Goal: Information Seeking & Learning: Understand process/instructions

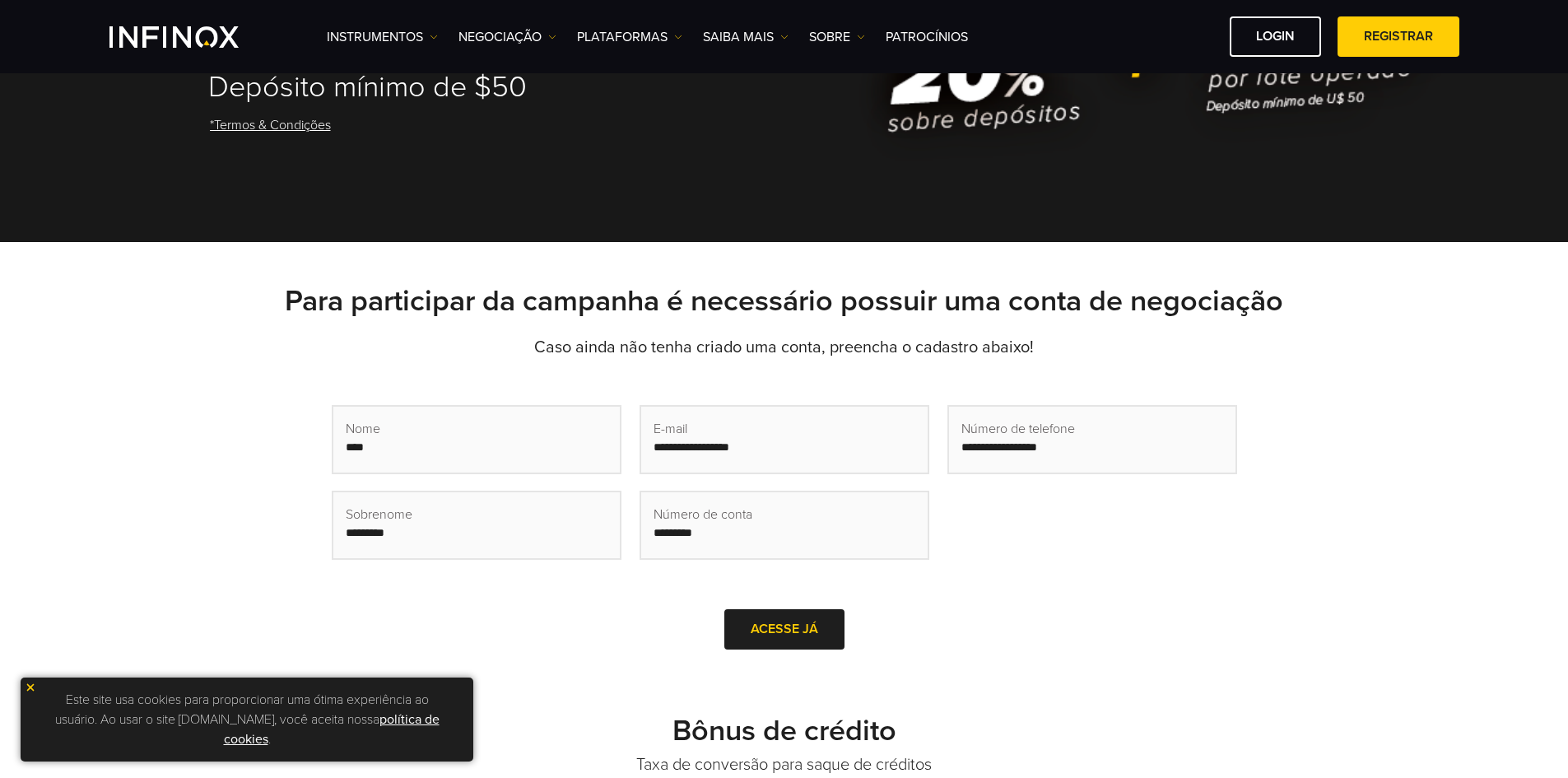
scroll to position [164, 0]
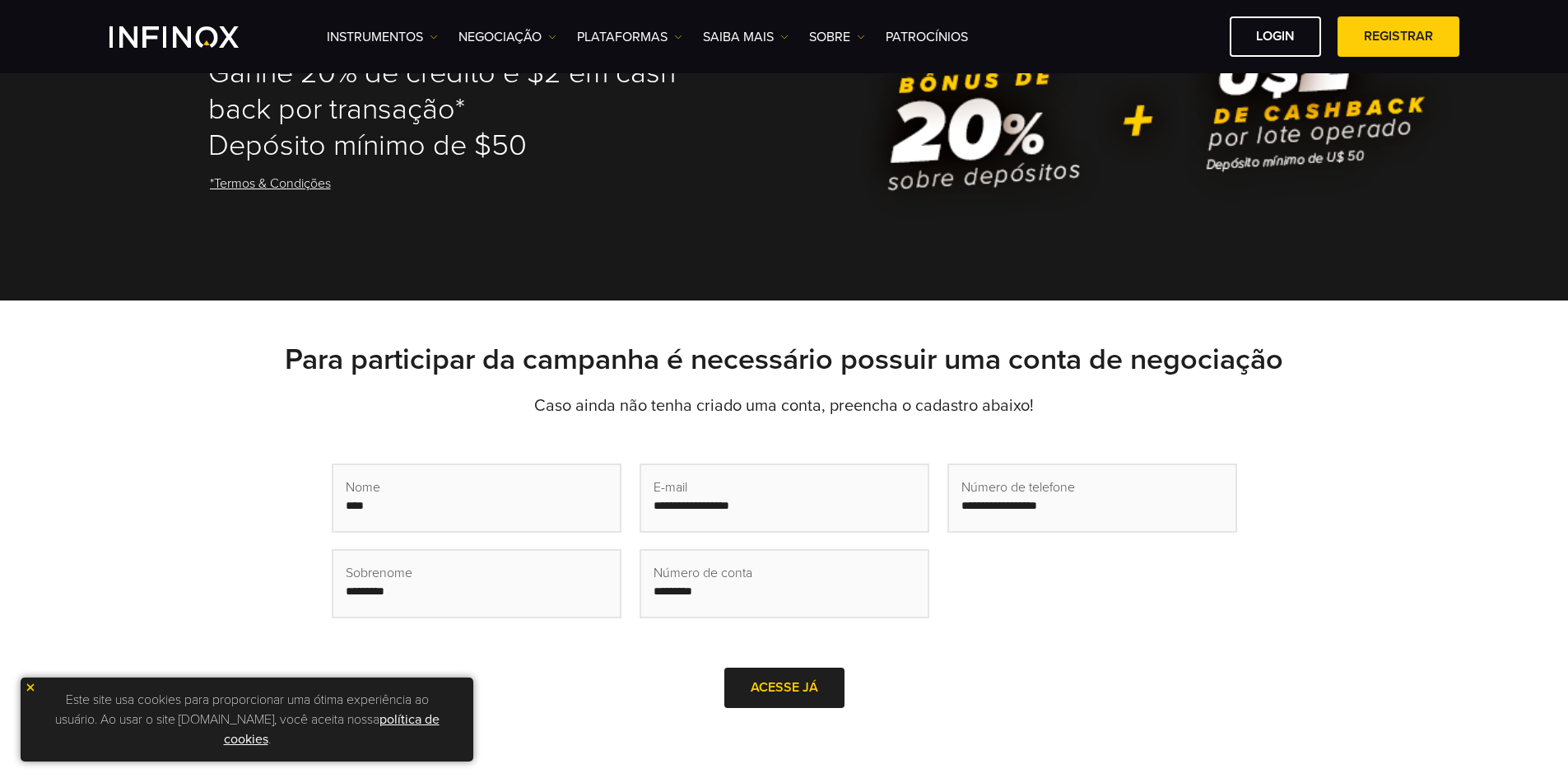
click at [318, 185] on link "*Termos & Condições" at bounding box center [270, 183] width 124 height 40
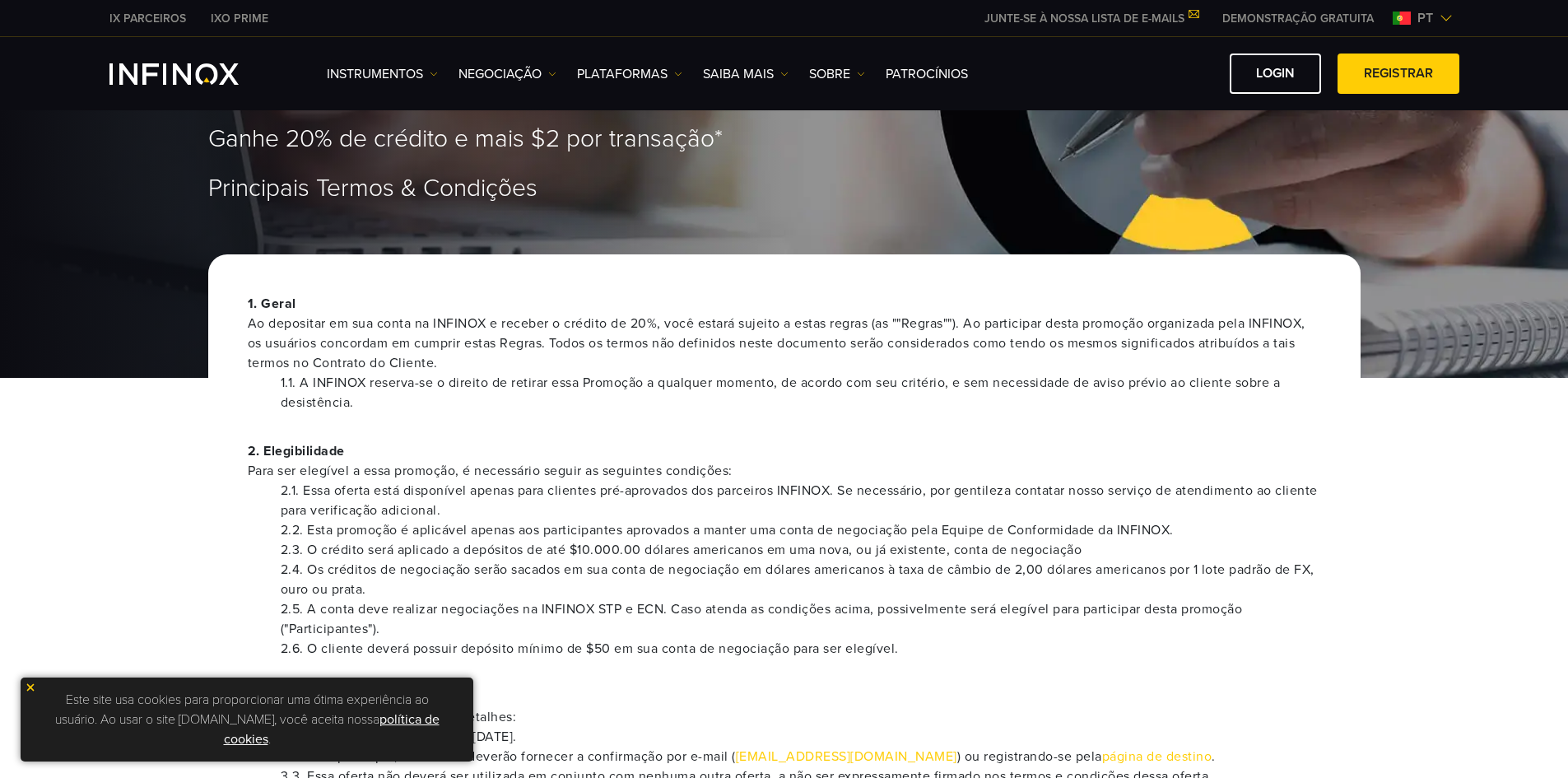
scroll to position [164, 0]
